Goal: Transaction & Acquisition: Purchase product/service

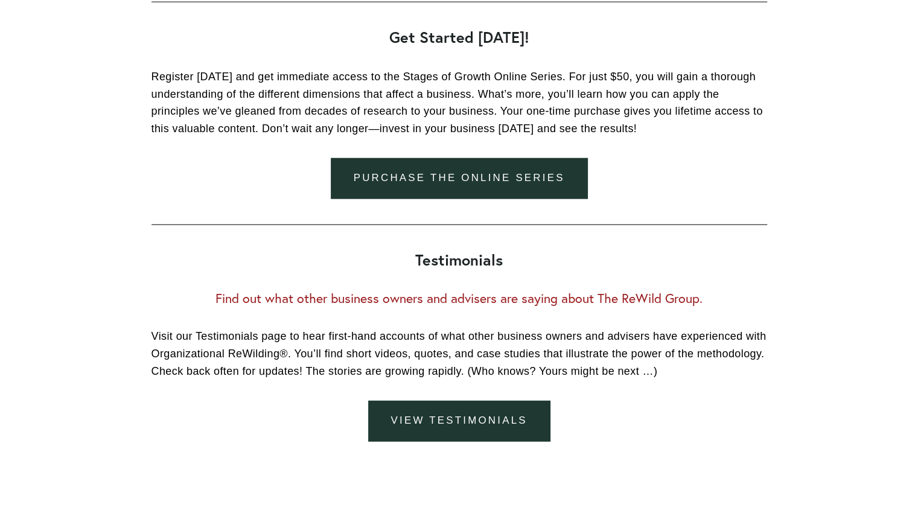
scroll to position [1751, 0]
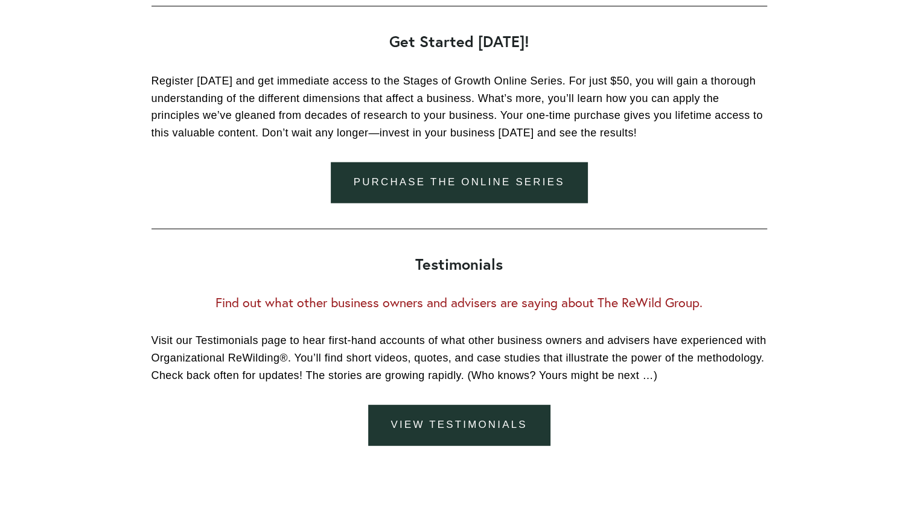
click at [480, 178] on link "Purchase the online series" at bounding box center [459, 182] width 257 height 40
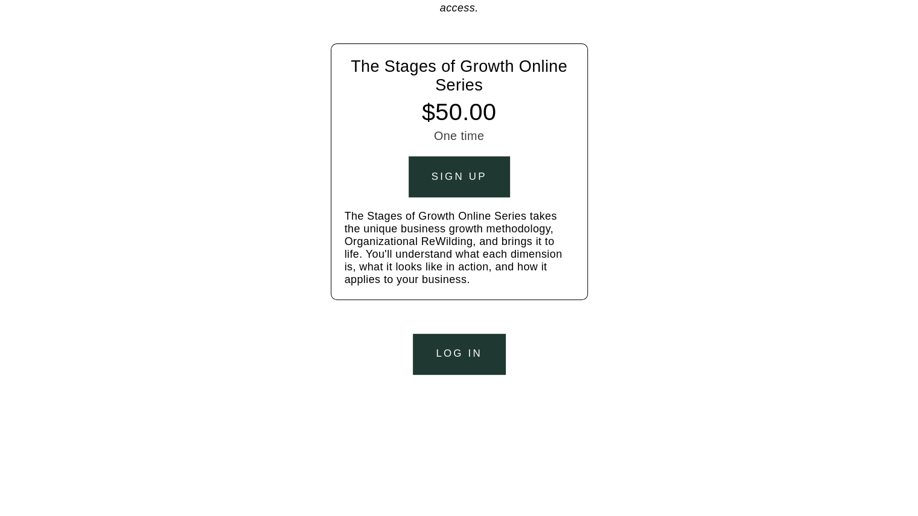
click at [469, 176] on div "Sign up" at bounding box center [460, 177] width 56 height 12
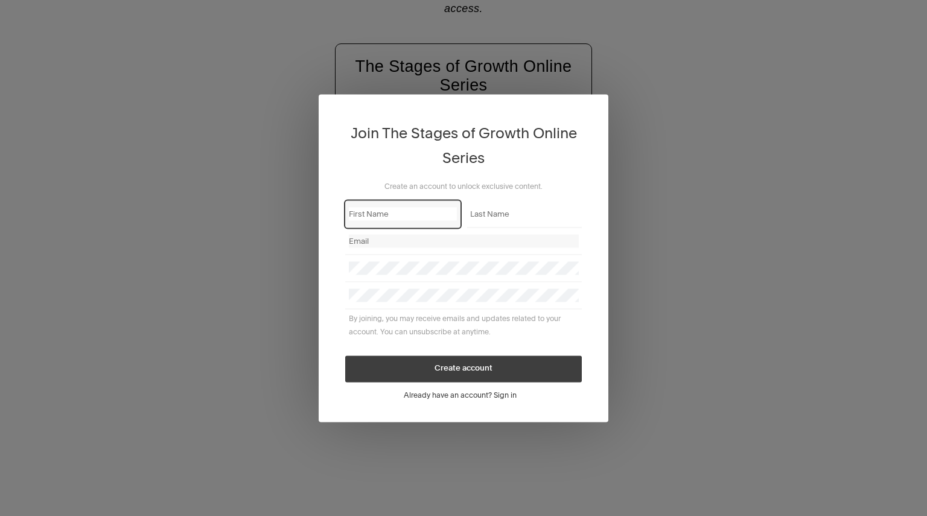
type input "nking@rewildgroup.com"
click at [719, 306] on div "Join The Stages of Growth Online Series Create an account to unlock exclusive c…" at bounding box center [463, 258] width 927 height 516
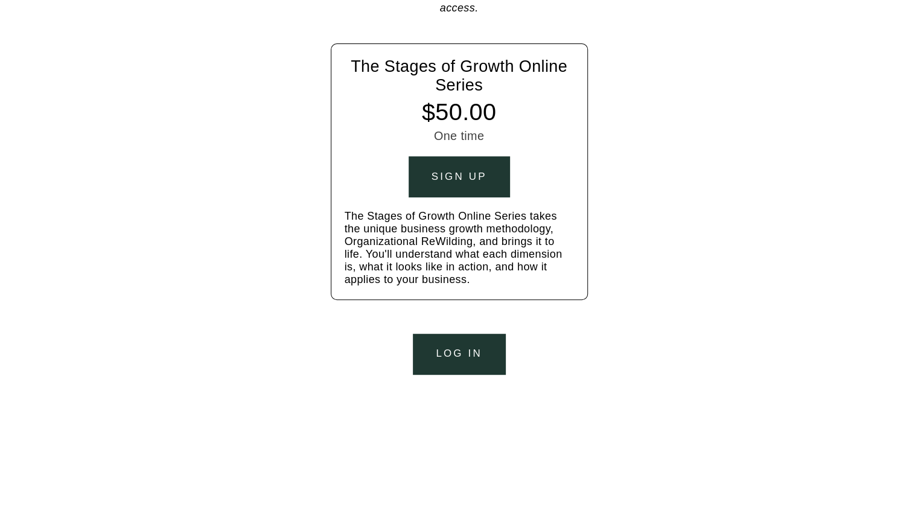
click at [444, 362] on button "Log In" at bounding box center [459, 354] width 92 height 40
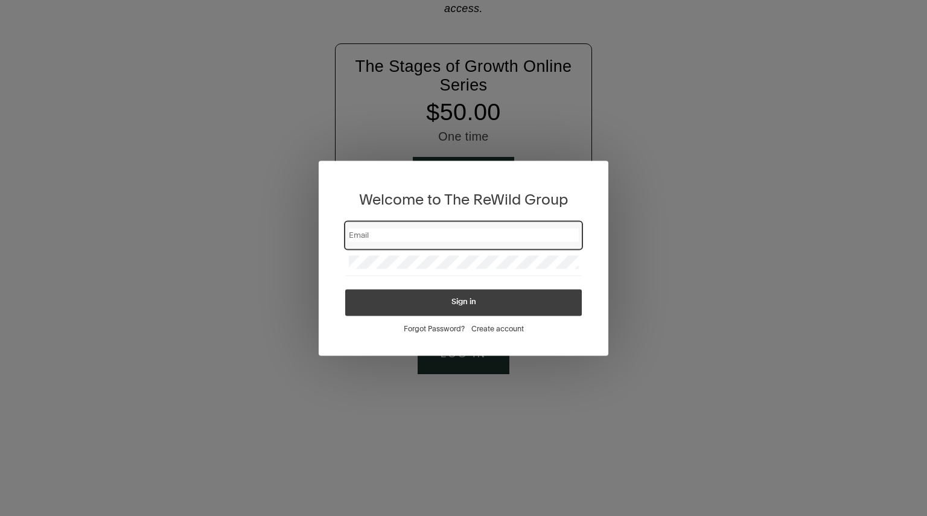
type input "nking@rewildgroup.com"
type input "nicole@makingwavescolorado.com"
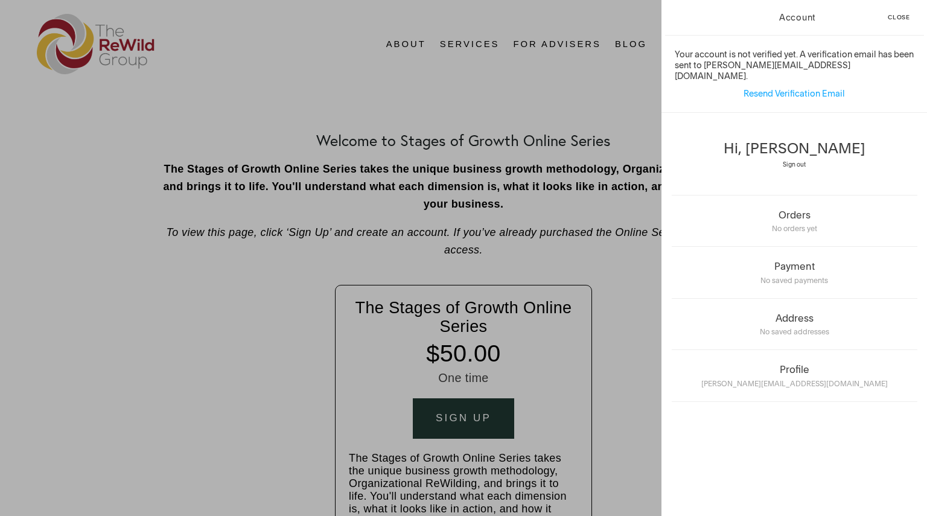
click at [901, 16] on span "Close" at bounding box center [899, 17] width 22 height 6
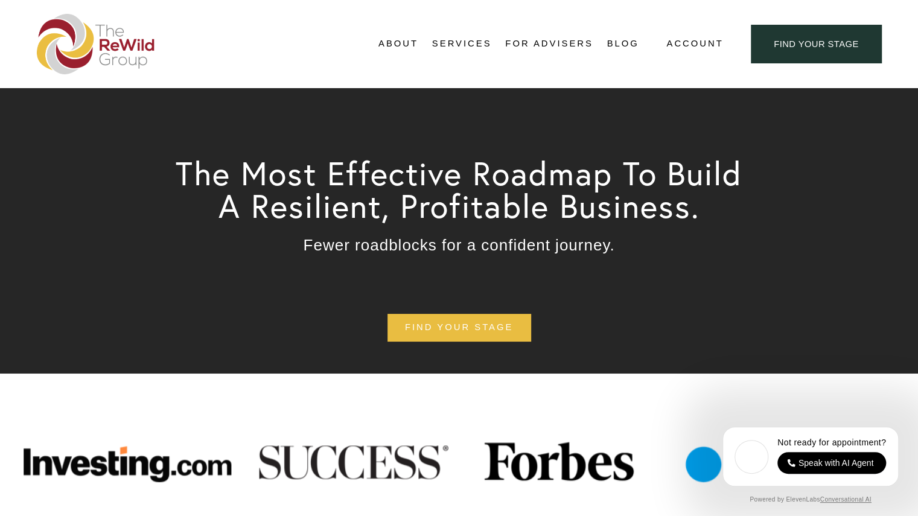
click at [0, 0] on span "Self-Guided" at bounding box center [0, 0] width 0 height 0
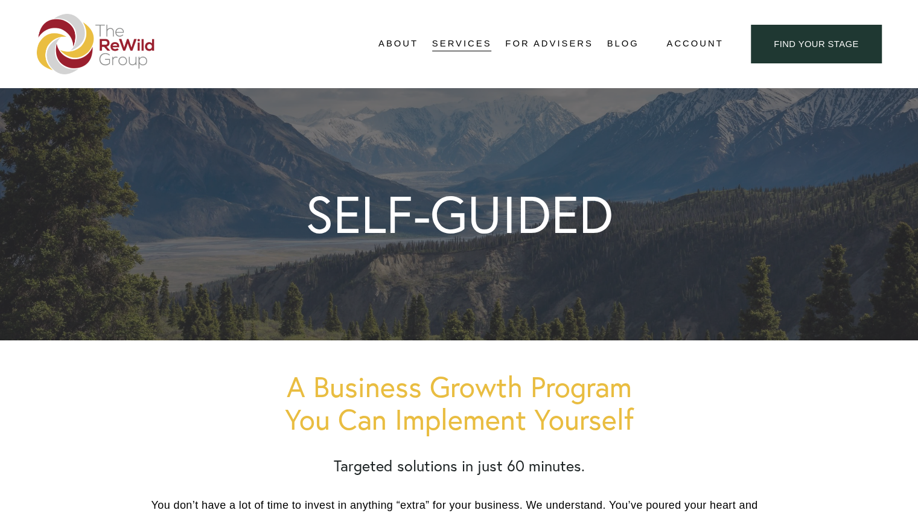
click at [691, 45] on span "Account" at bounding box center [695, 44] width 57 height 16
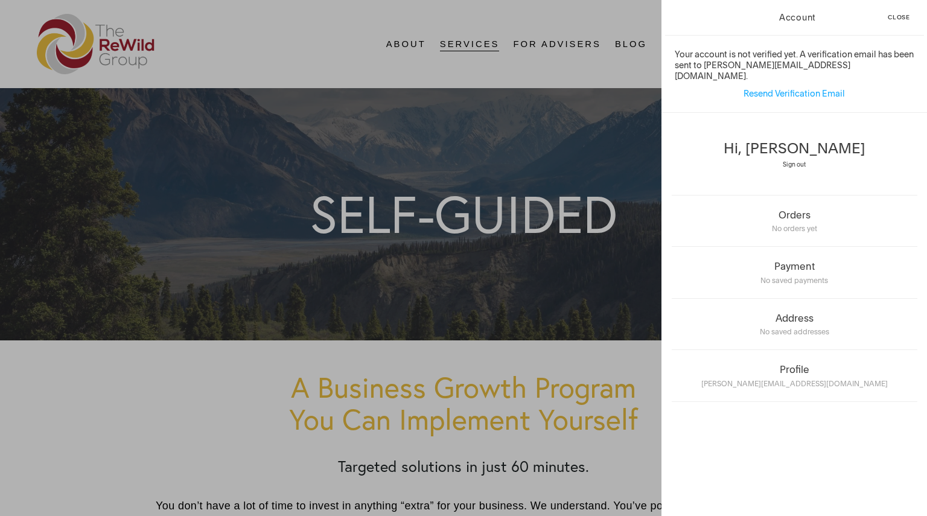
click at [897, 18] on span "Close" at bounding box center [899, 17] width 22 height 6
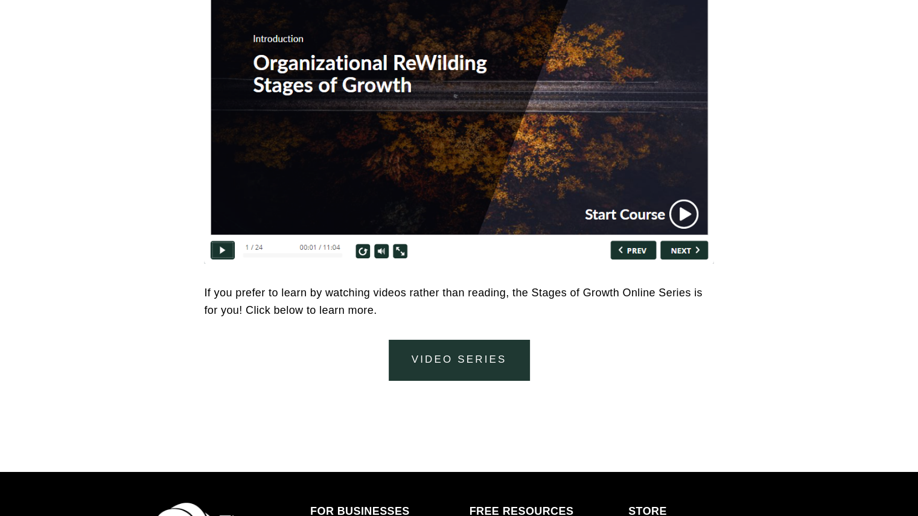
scroll to position [5313, 0]
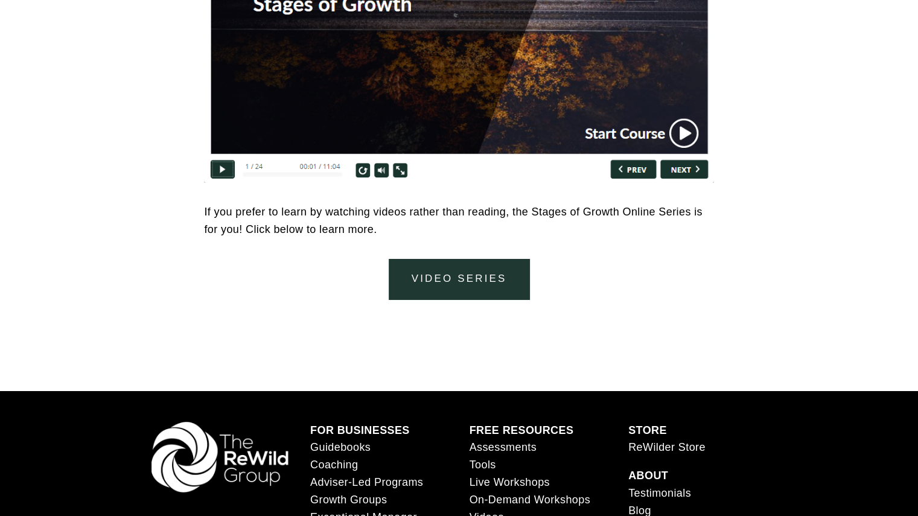
click at [467, 283] on link "video series" at bounding box center [459, 279] width 141 height 40
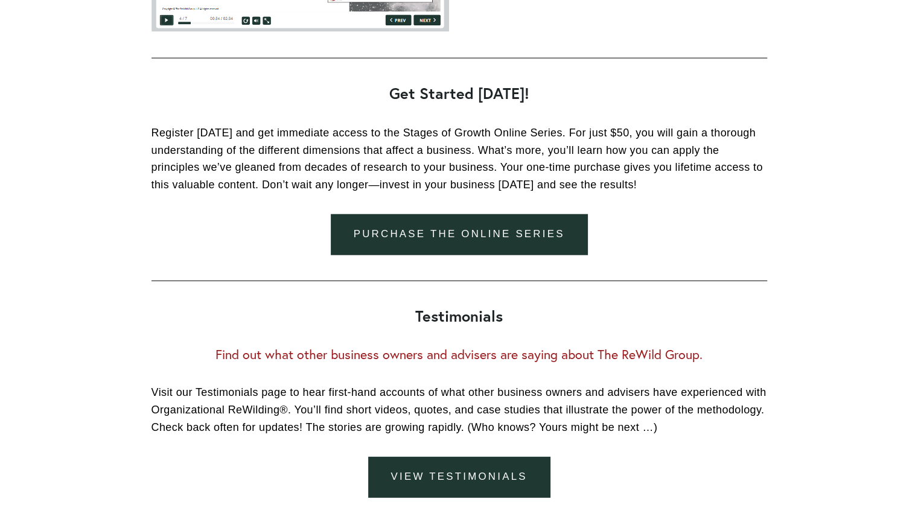
scroll to position [1658, 0]
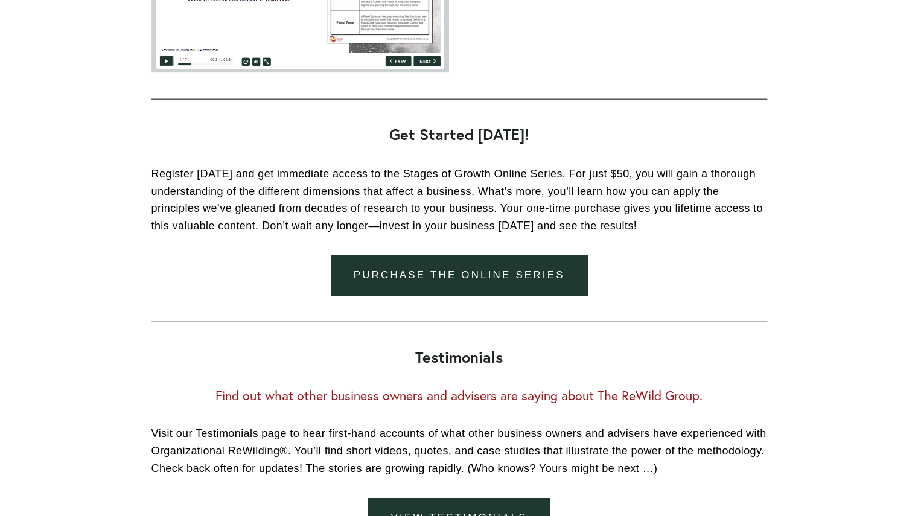
click at [511, 276] on link "Purchase the online series" at bounding box center [459, 275] width 257 height 40
